Goal: Task Accomplishment & Management: Manage account settings

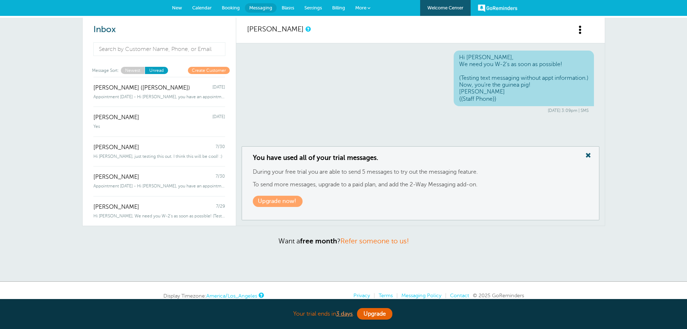
click at [630, 166] on div "Inbox Message Sort: Newest Unread Create Customer Travis Kelce-Swift (Megan Man…" at bounding box center [343, 150] width 687 height 264
click at [479, 254] on div "Inbox Message Sort: Newest Unread Create Customer Travis Kelce-Swift (Megan Man…" at bounding box center [343, 150] width 687 height 264
click at [651, 189] on div "Inbox Message Sort: Newest Unread Create Customer Travis Kelce-Swift (Megan Man…" at bounding box center [343, 150] width 687 height 264
click at [269, 8] on span "Messaging" at bounding box center [260, 7] width 23 height 5
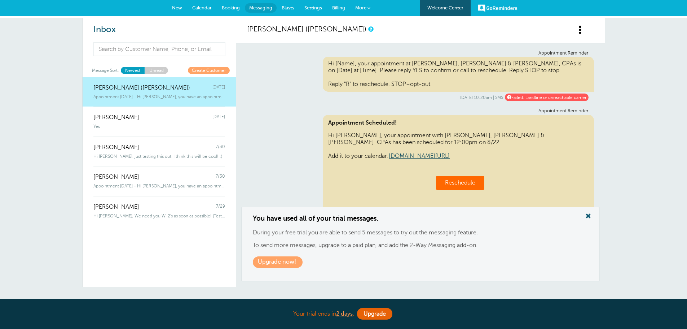
scroll to position [369, 0]
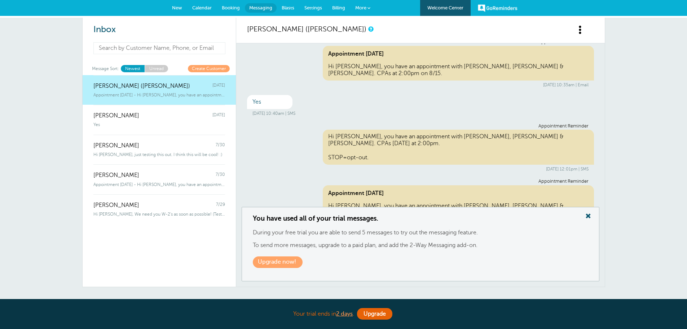
click at [187, 52] on input at bounding box center [159, 48] width 132 height 12
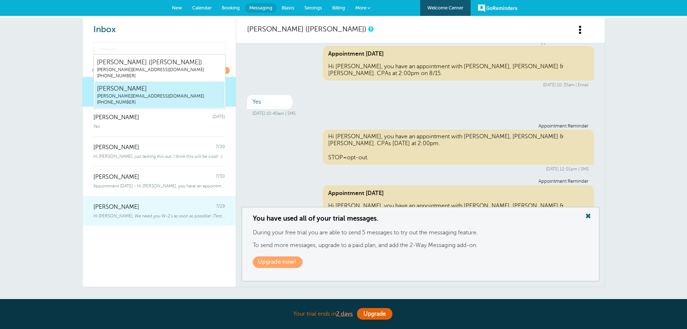
click at [143, 215] on span "Hi Kelly, We need you W-2's as soon as possible! (Testing text messagi" at bounding box center [159, 215] width 132 height 5
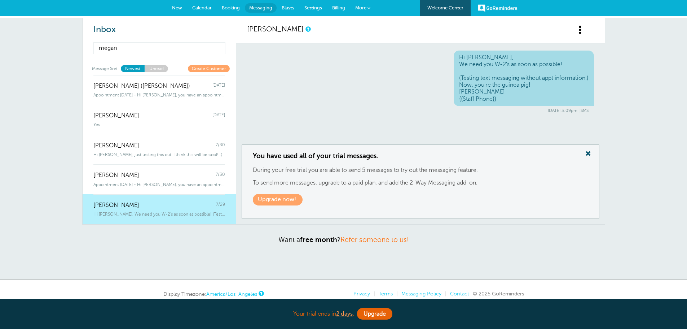
click at [135, 47] on input "megan" at bounding box center [159, 48] width 132 height 12
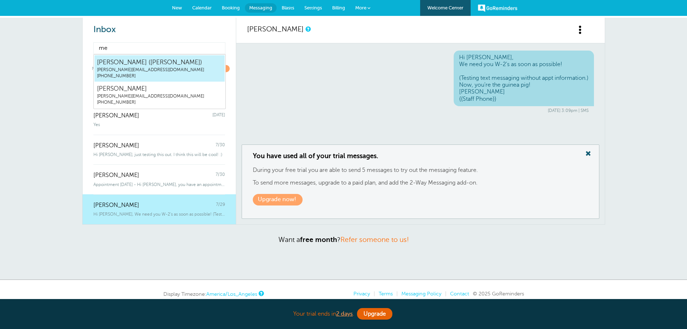
type input "m"
type input "kelly"
click at [145, 78] on span "(509) 638-3040" at bounding box center [159, 76] width 125 height 6
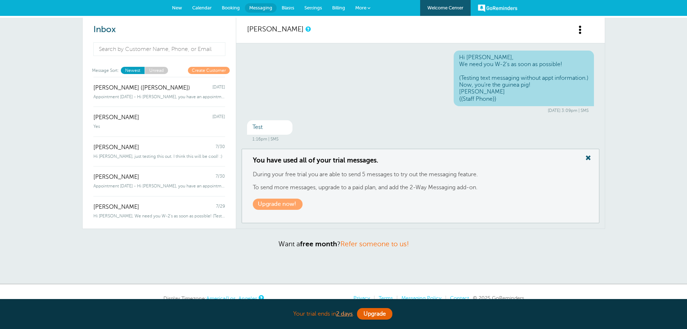
click at [272, 127] on div "Test" at bounding box center [269, 127] width 45 height 14
click at [255, 129] on div "Test" at bounding box center [269, 127] width 45 height 14
click at [274, 125] on div "Test" at bounding box center [269, 127] width 45 height 14
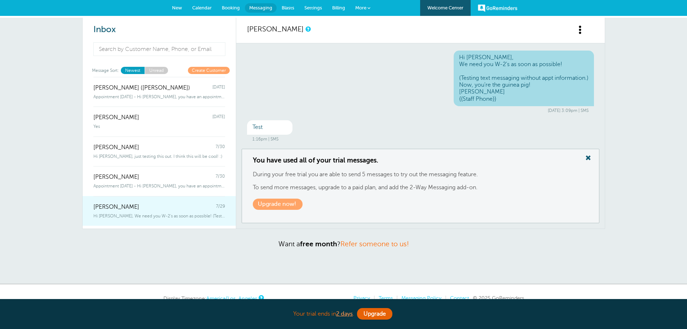
click at [145, 202] on div "Kelly Klossner 7/29" at bounding box center [159, 203] width 132 height 14
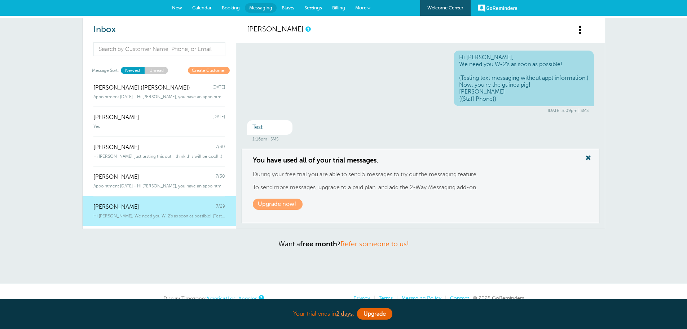
click at [577, 27] on span at bounding box center [580, 29] width 9 height 9
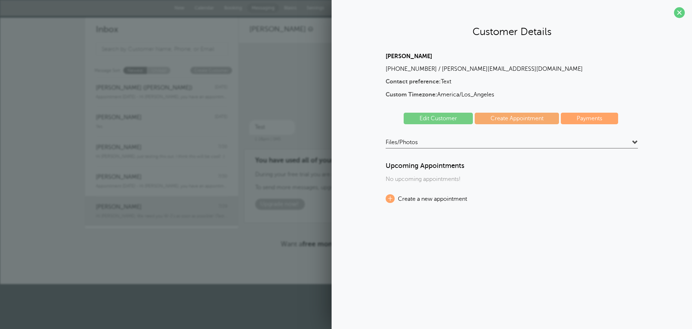
click at [414, 142] on span "Files/Photos" at bounding box center [402, 141] width 32 height 7
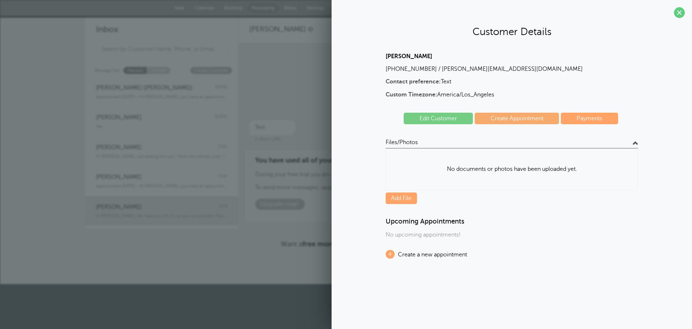
click at [414, 142] on span "Files/Photos" at bounding box center [402, 141] width 32 height 7
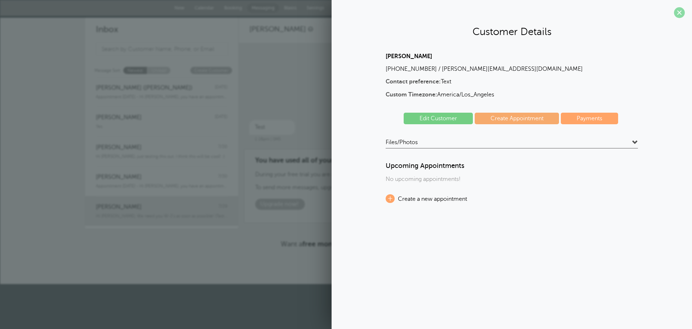
click at [680, 13] on span at bounding box center [679, 12] width 11 height 11
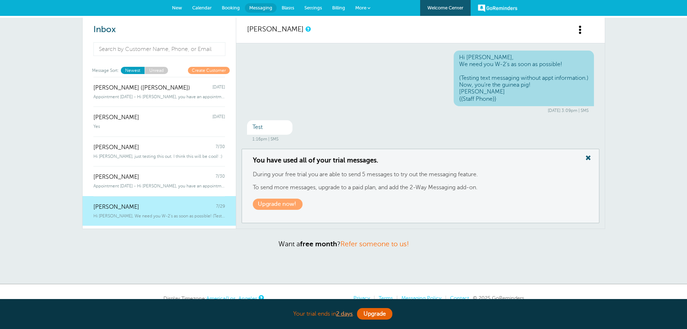
click at [315, 8] on span "Settings" at bounding box center [313, 7] width 18 height 5
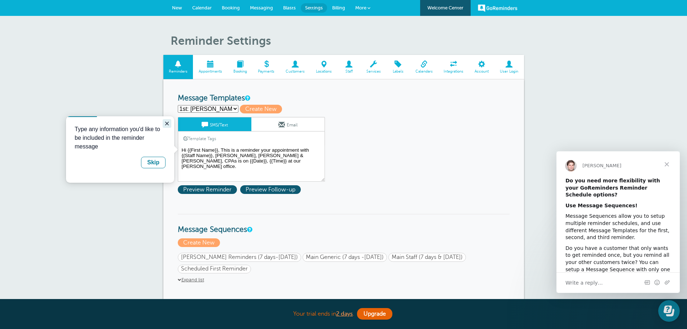
click at [167, 124] on icon "Close guide" at bounding box center [167, 124] width 4 height 4
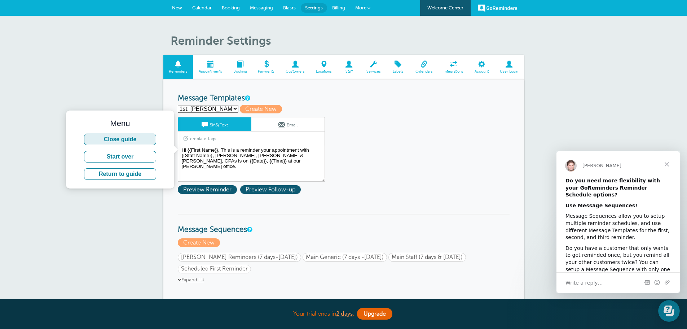
click at [141, 137] on button "Close guide" at bounding box center [120, 139] width 72 height 12
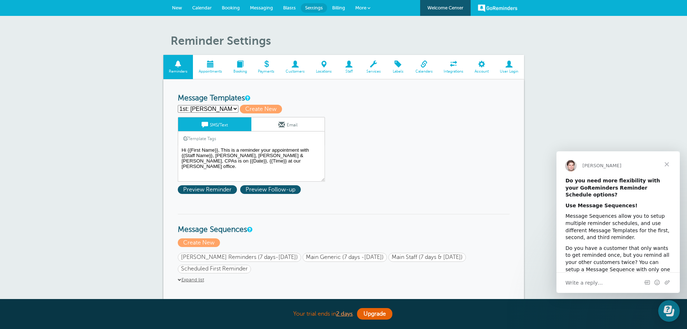
click at [209, 69] on link "Appointments" at bounding box center [210, 67] width 35 height 24
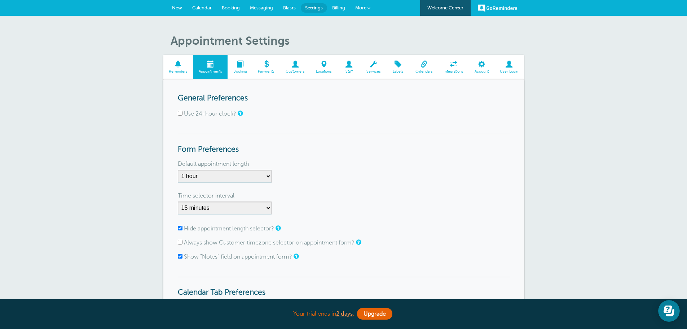
click at [239, 67] on span at bounding box center [240, 64] width 25 height 7
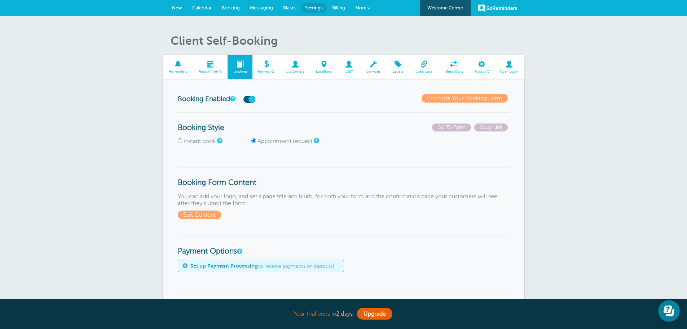
click at [273, 67] on span at bounding box center [266, 64] width 28 height 7
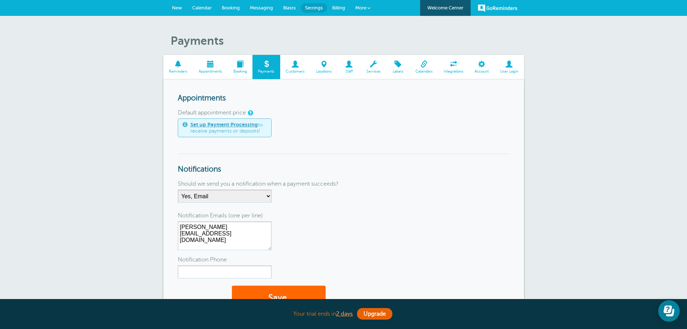
click at [287, 67] on span at bounding box center [295, 64] width 30 height 7
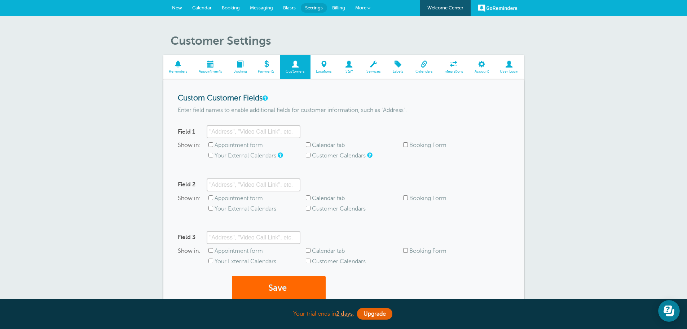
click at [319, 69] on span "Locations" at bounding box center [324, 71] width 20 height 4
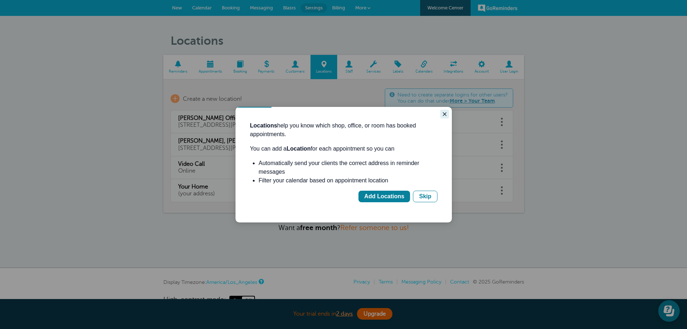
click at [446, 115] on icon "Close guide" at bounding box center [445, 114] width 4 height 4
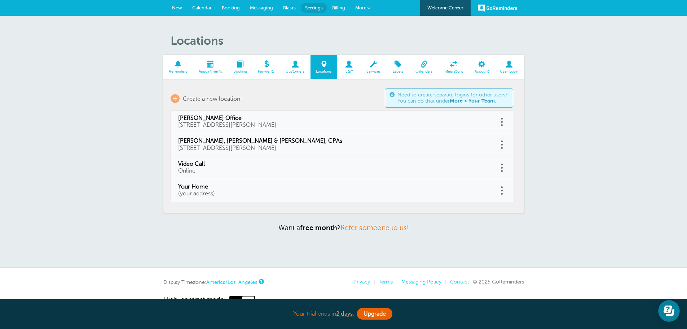
click at [347, 71] on span "Staff" at bounding box center [349, 71] width 16 height 4
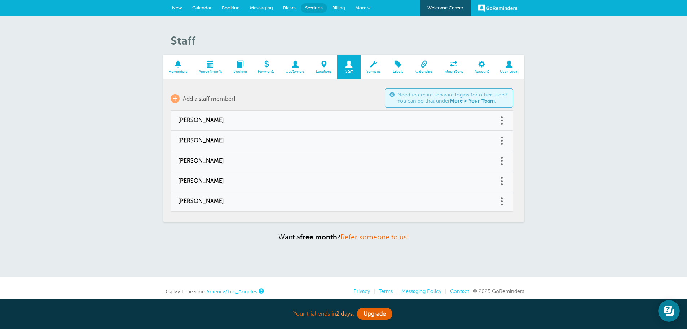
click at [374, 67] on span at bounding box center [374, 64] width 26 height 7
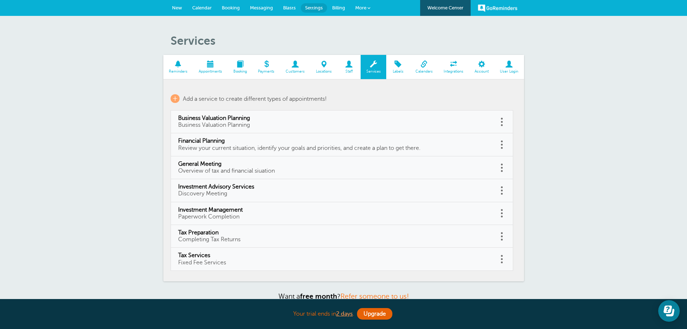
click at [389, 70] on link "Labels" at bounding box center [397, 67] width 23 height 24
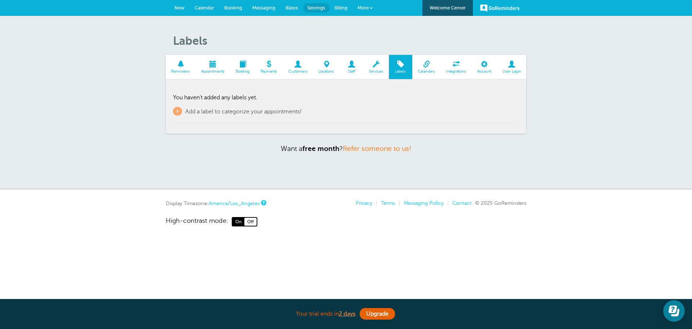
click at [426, 71] on span "Calendars" at bounding box center [426, 71] width 21 height 4
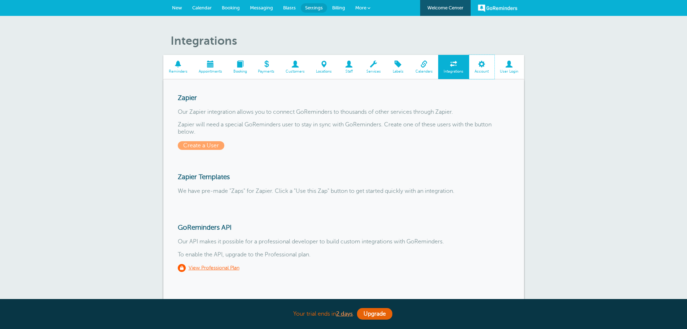
click at [479, 69] on link "Account" at bounding box center [481, 67] width 25 height 24
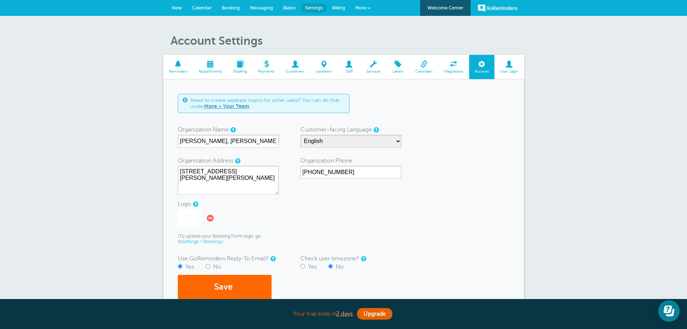
click at [510, 69] on link "User Login" at bounding box center [509, 67] width 30 height 24
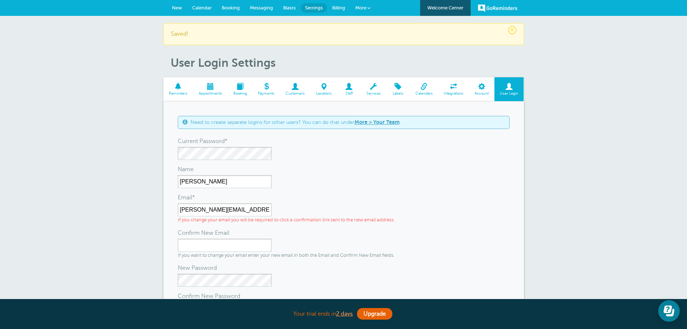
click at [178, 87] on span at bounding box center [178, 86] width 30 height 7
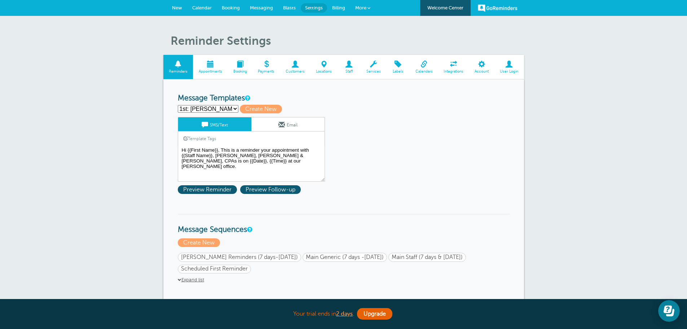
click at [519, 64] on span at bounding box center [509, 64] width 30 height 7
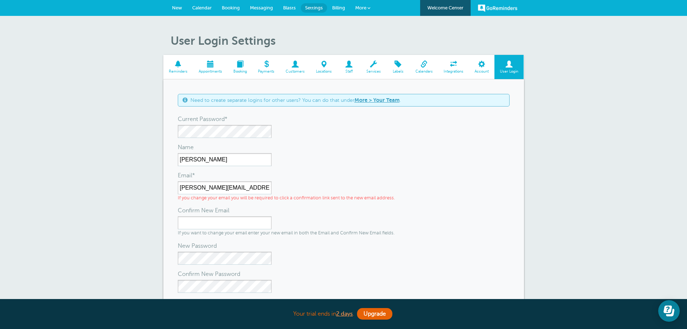
click at [177, 67] on span at bounding box center [178, 64] width 30 height 7
click at [180, 65] on span at bounding box center [178, 64] width 30 height 7
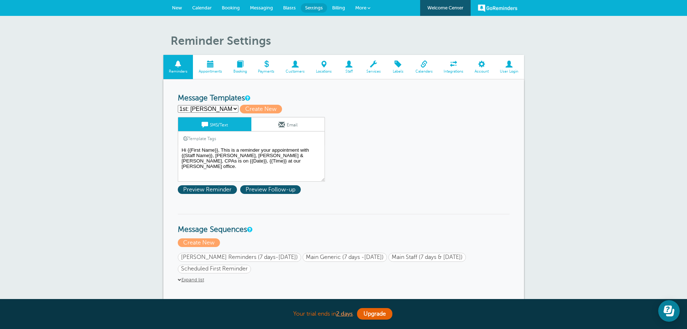
click at [222, 66] on span at bounding box center [210, 64] width 35 height 7
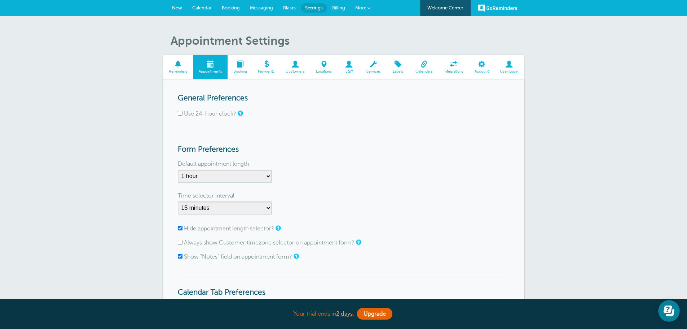
click at [120, 137] on div "Appointment Settings Reminders Appointments Booking Payments Customers Location…" at bounding box center [343, 239] width 687 height 447
